Goal: Task Accomplishment & Management: Manage account settings

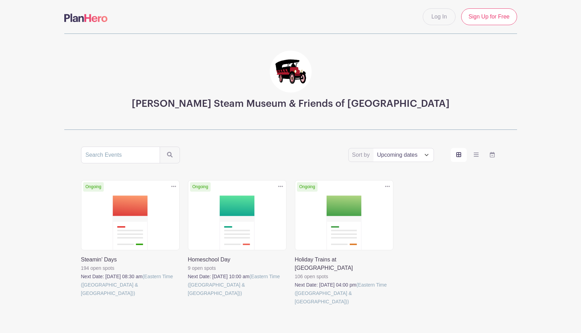
scroll to position [19, 0]
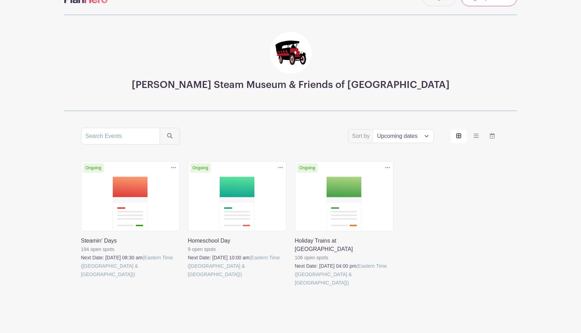
click at [81, 279] on link at bounding box center [81, 279] width 0 height 0
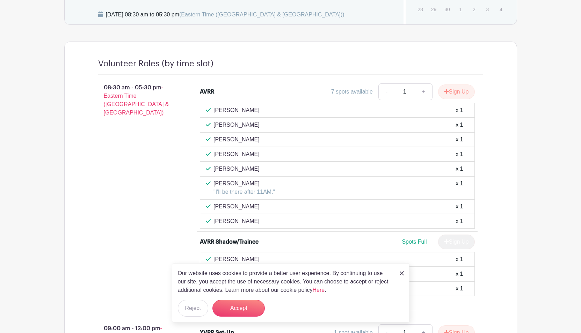
scroll to position [360, 0]
click at [312, 112] on div "[PERSON_NAME] x 1" at bounding box center [337, 111] width 263 height 8
click at [223, 114] on p "[PERSON_NAME]" at bounding box center [236, 111] width 46 height 8
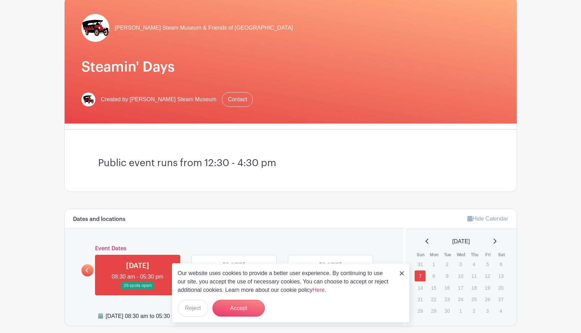
scroll to position [0, 0]
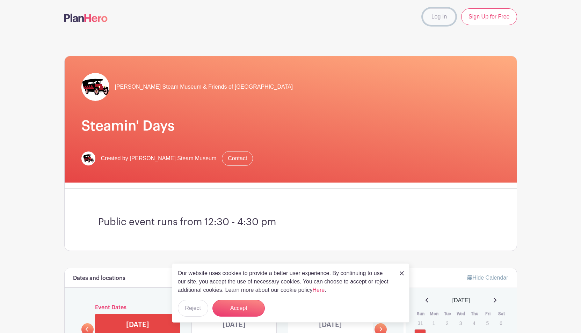
click at [450, 17] on link "Log In" at bounding box center [439, 16] width 33 height 17
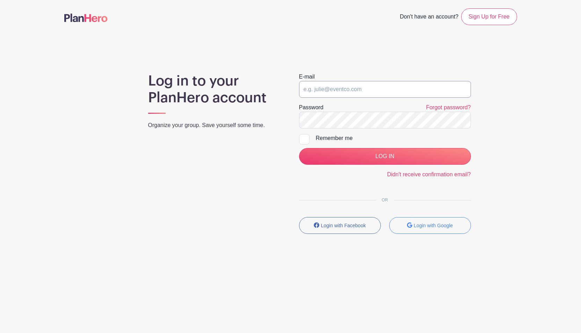
type input "[PERSON_NAME][EMAIL_ADDRESS][PERSON_NAME][DOMAIN_NAME]"
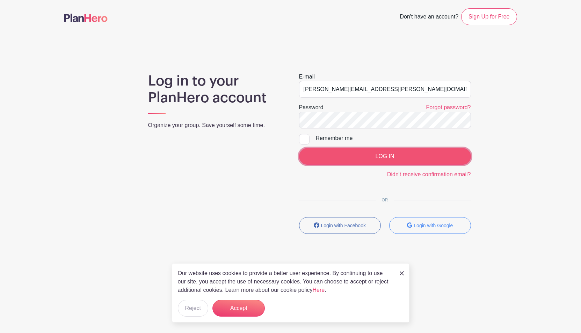
click at [445, 162] on input "LOG IN" at bounding box center [385, 156] width 172 height 17
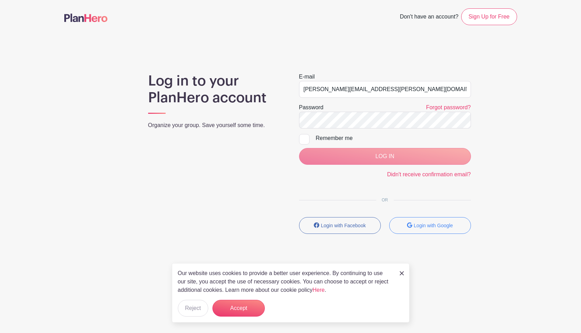
click at [304, 140] on div at bounding box center [304, 139] width 10 height 10
click at [304, 139] on input "Remember me" at bounding box center [301, 136] width 5 height 5
checkbox input "true"
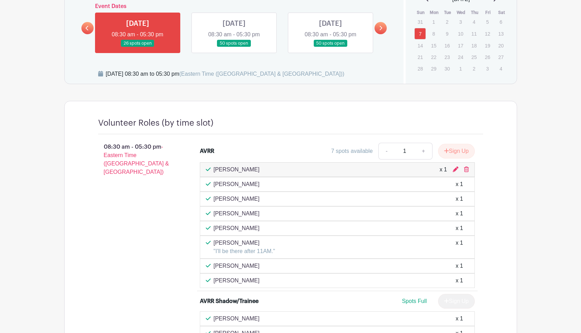
scroll to position [295, 0]
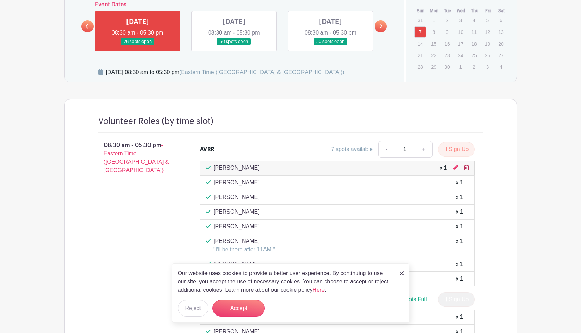
click at [466, 170] on icon at bounding box center [466, 168] width 5 height 6
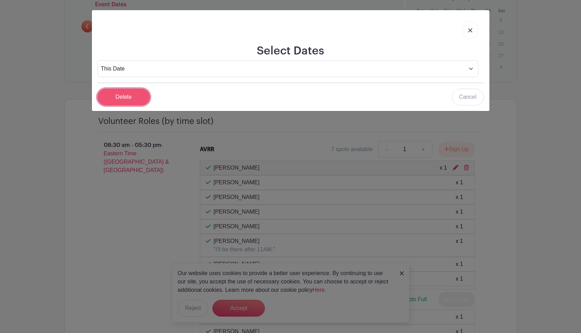
click at [128, 95] on input "Delete" at bounding box center [123, 97] width 52 height 17
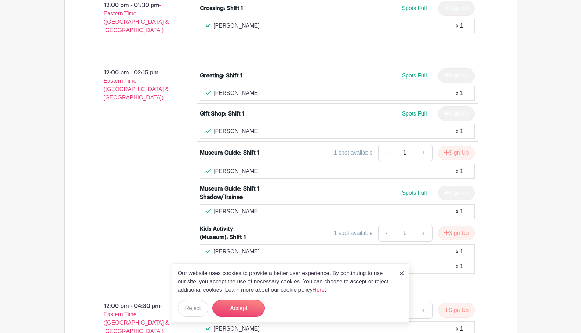
scroll to position [1099, 0]
